Goal: Task Accomplishment & Management: Manage account settings

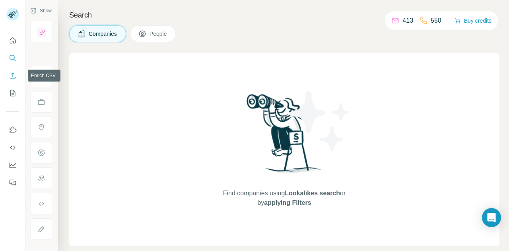
drag, startPoint x: 16, startPoint y: 80, endPoint x: 10, endPoint y: 77, distance: 6.4
click at [10, 77] on button "Enrich CSV" at bounding box center [12, 75] width 13 height 14
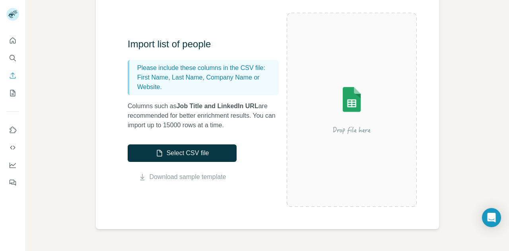
scroll to position [72, 0]
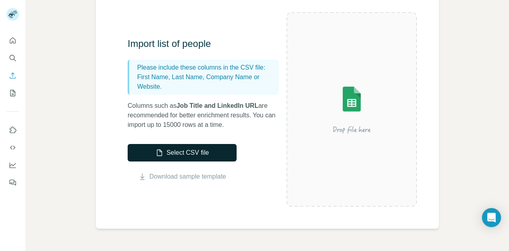
click at [201, 148] on button "Select CSV file" at bounding box center [182, 153] width 109 height 18
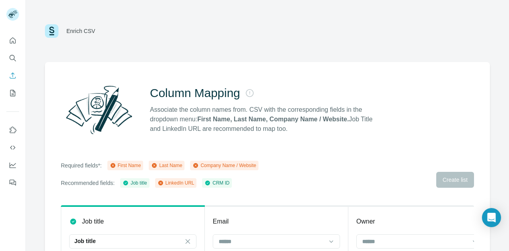
scroll to position [0, 0]
click at [10, 78] on icon "Enrich CSV" at bounding box center [13, 76] width 8 height 8
click at [14, 62] on button "Search" at bounding box center [12, 58] width 13 height 14
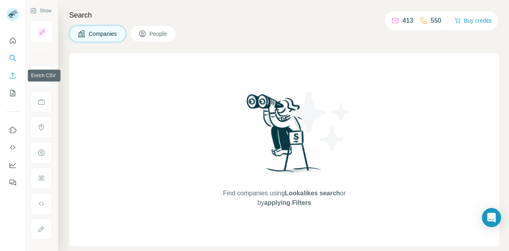
click at [18, 80] on button "Enrich CSV" at bounding box center [12, 75] width 13 height 14
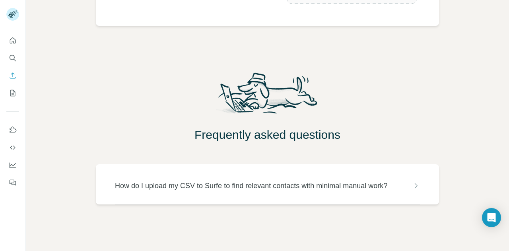
scroll to position [286, 0]
click at [14, 92] on icon "My lists" at bounding box center [14, 92] width 4 height 5
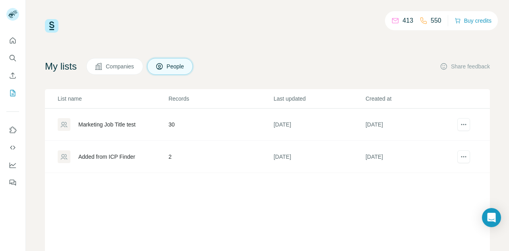
click at [123, 68] on span "Companies" at bounding box center [120, 66] width 29 height 8
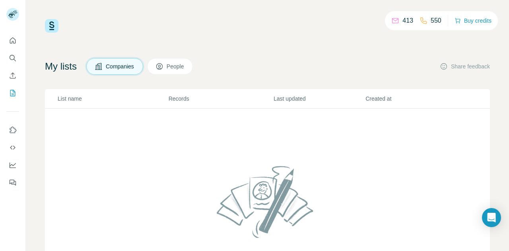
click at [176, 61] on button "People" at bounding box center [170, 66] width 46 height 17
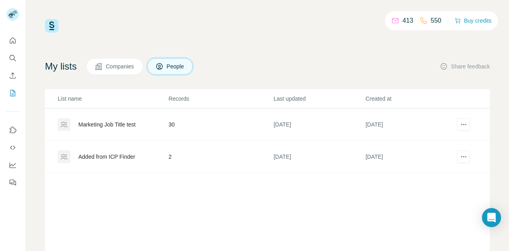
click at [129, 160] on div "Added from ICP Finder" at bounding box center [106, 157] width 57 height 8
click at [156, 132] on td "Marketing Job Title test" at bounding box center [106, 125] width 123 height 32
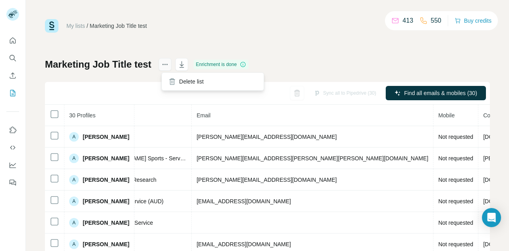
click at [168, 68] on icon "actions" at bounding box center [165, 64] width 8 height 8
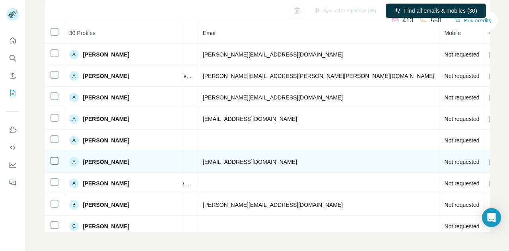
scroll to position [0, 294]
